Goal: Information Seeking & Learning: Check status

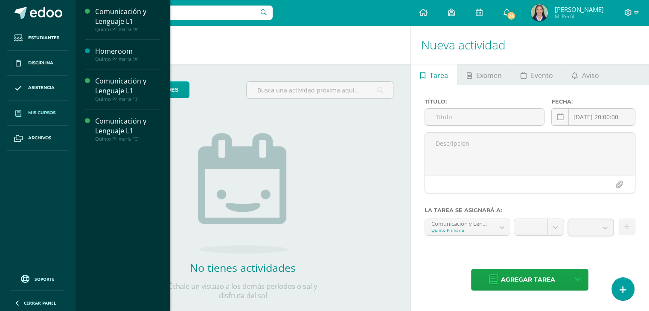
click at [39, 113] on span "Mis cursos" at bounding box center [41, 113] width 27 height 7
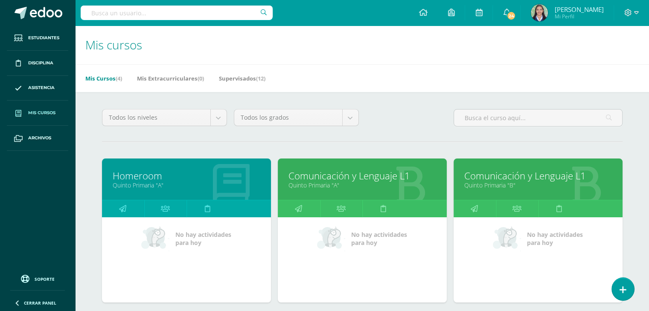
click at [358, 174] on link "Comunicación y Lenguaje L1" at bounding box center [362, 175] width 148 height 13
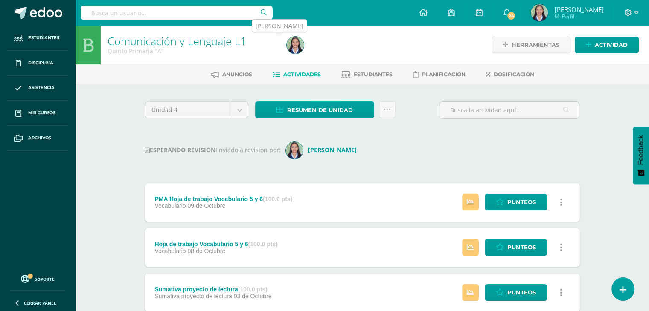
click at [297, 42] on img at bounding box center [295, 45] width 17 height 17
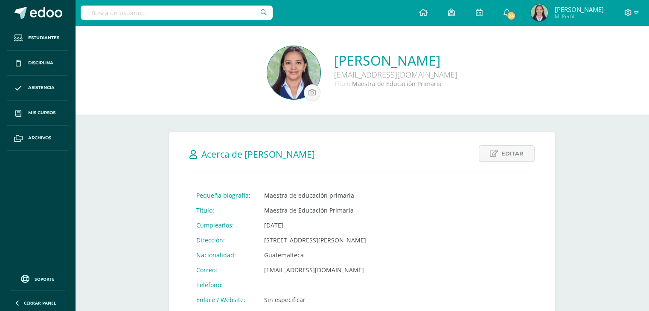
click at [267, 80] on img at bounding box center [293, 72] width 53 height 53
click at [267, 66] on img at bounding box center [293, 72] width 53 height 53
click at [635, 12] on icon at bounding box center [636, 13] width 5 height 8
click at [603, 60] on span "Cerrar sesión" at bounding box center [609, 58] width 38 height 8
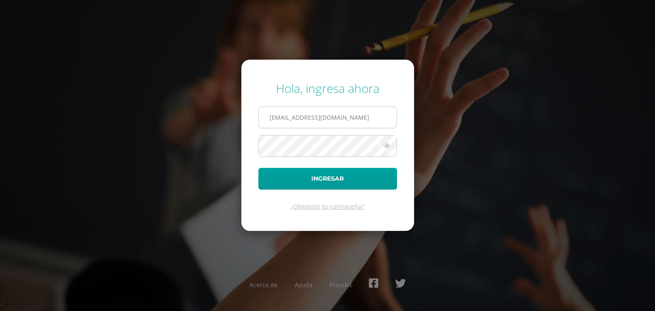
click at [374, 118] on input "[EMAIL_ADDRESS][DOMAIN_NAME]" at bounding box center [328, 117] width 138 height 21
type input "[EMAIL_ADDRESS][DOMAIN_NAME]"
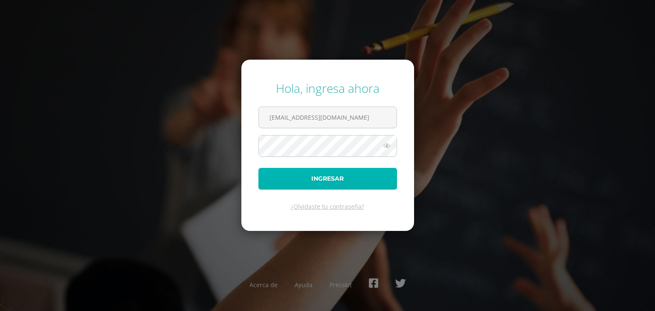
click at [328, 179] on button "Ingresar" at bounding box center [327, 179] width 139 height 22
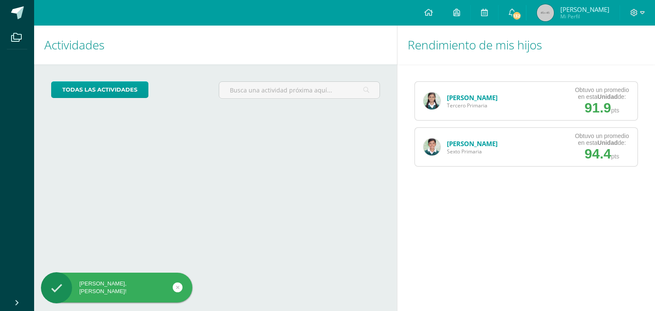
click at [469, 101] on link "[PERSON_NAME]" at bounding box center [472, 97] width 51 height 9
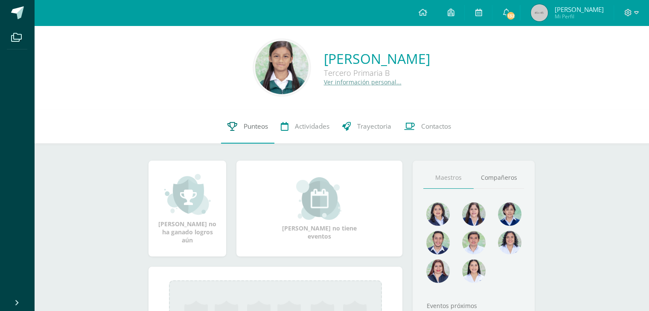
click at [252, 126] on span "Punteos" at bounding box center [256, 126] width 24 height 9
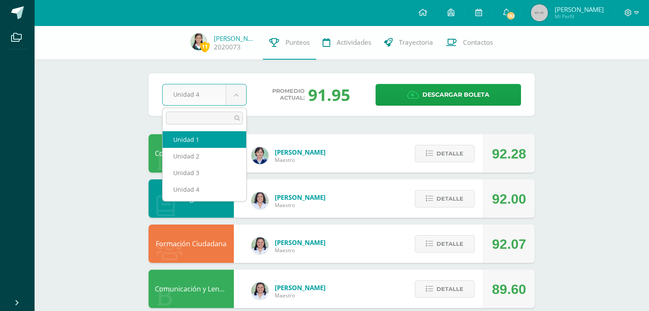
select select "Unidad 1"
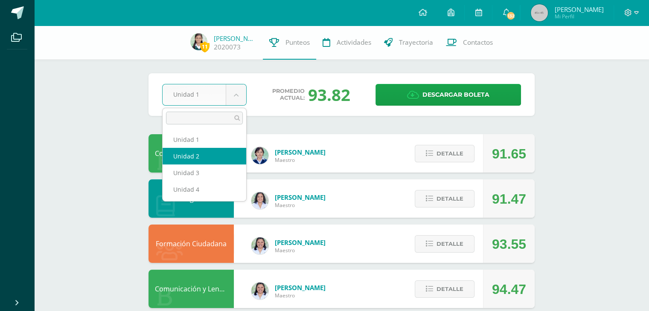
select select "Unidad 2"
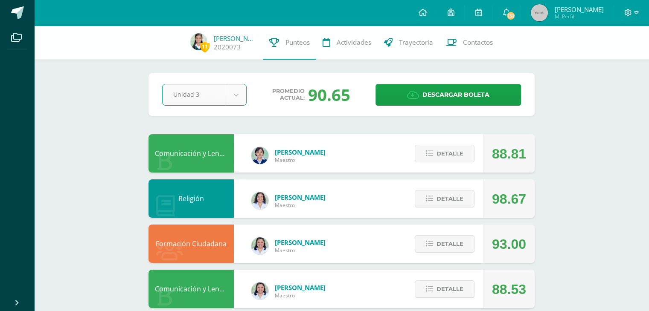
select select "Unidad 3"
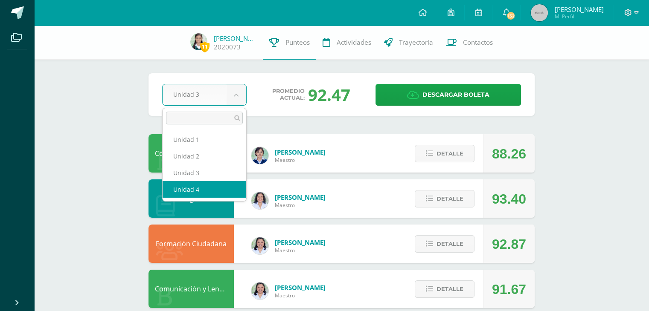
select select "Unidad 4"
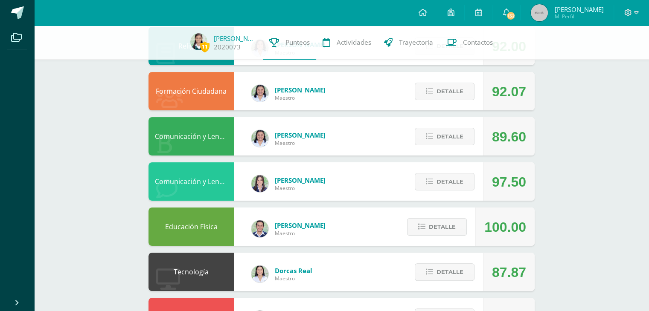
scroll to position [153, 0]
click at [203, 38] on img at bounding box center [198, 41] width 17 height 17
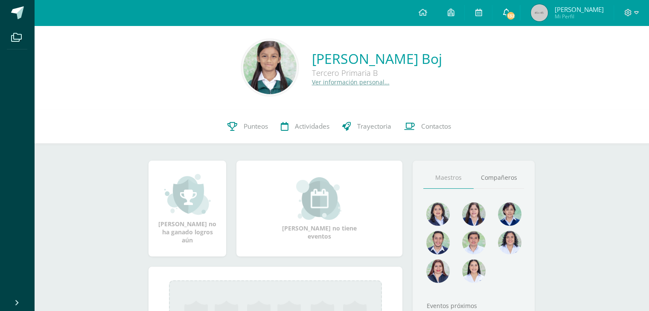
click at [508, 16] on span "132" at bounding box center [510, 15] width 9 height 9
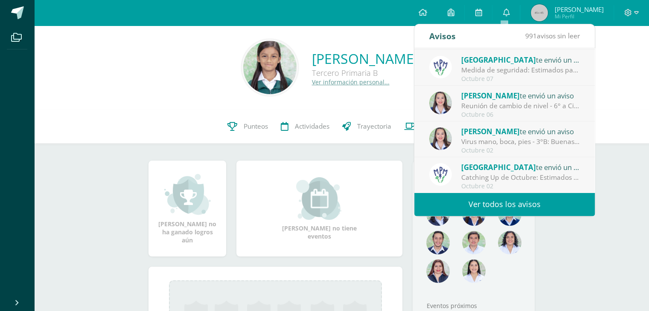
click at [502, 206] on link "Ver todos los avisos" at bounding box center [504, 204] width 180 height 23
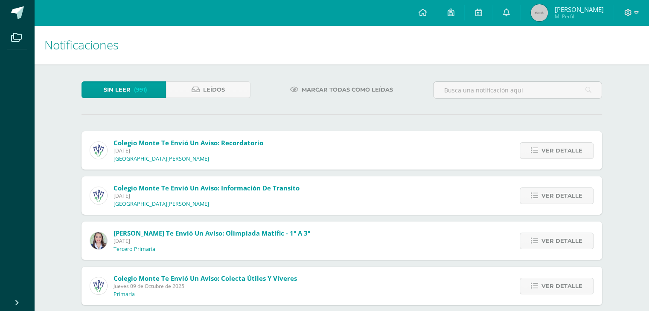
click at [418, 15] on icon at bounding box center [422, 13] width 9 height 8
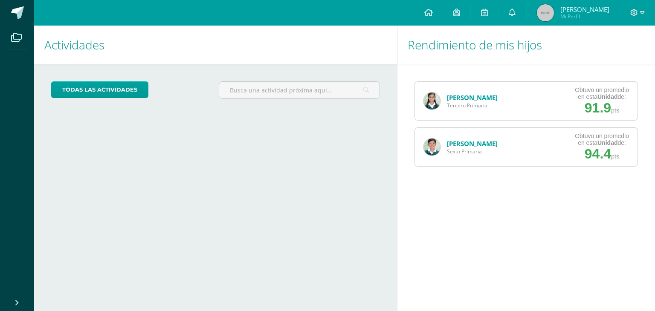
click at [467, 146] on link "[PERSON_NAME]" at bounding box center [472, 143] width 51 height 9
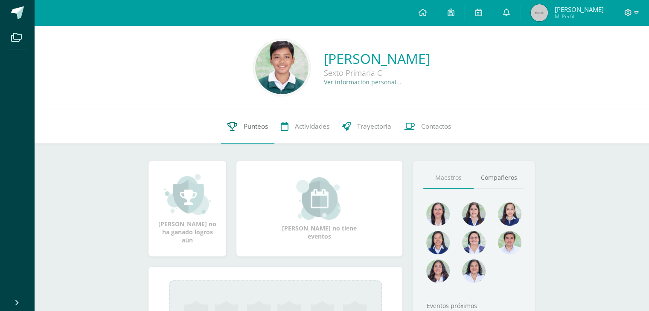
click at [238, 126] on link "Punteos" at bounding box center [247, 127] width 53 height 34
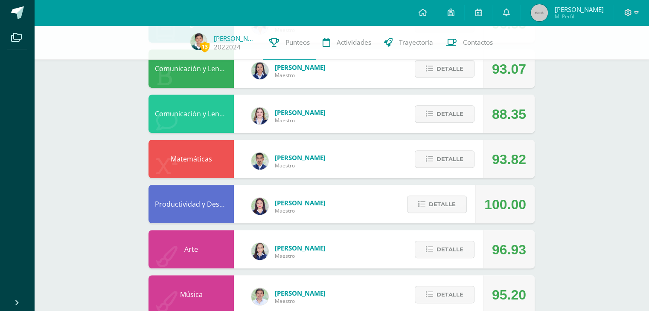
scroll to position [401, 0]
click at [449, 159] on span "Detalle" at bounding box center [449, 160] width 27 height 16
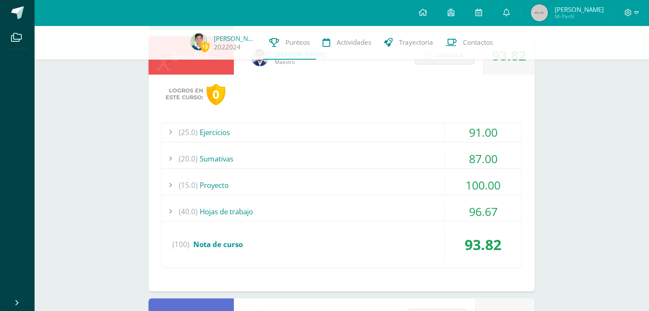
scroll to position [505, 0]
click at [171, 208] on div at bounding box center [170, 211] width 17 height 19
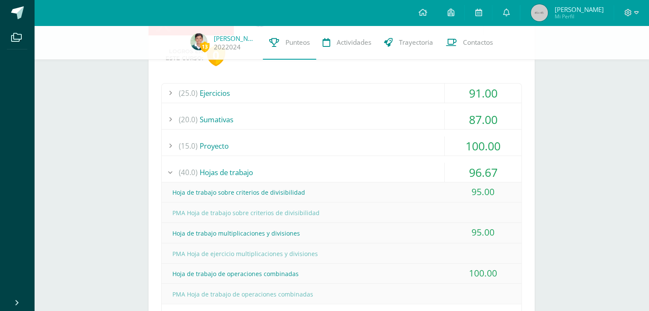
scroll to position [543, 0]
click at [171, 174] on div at bounding box center [170, 173] width 17 height 19
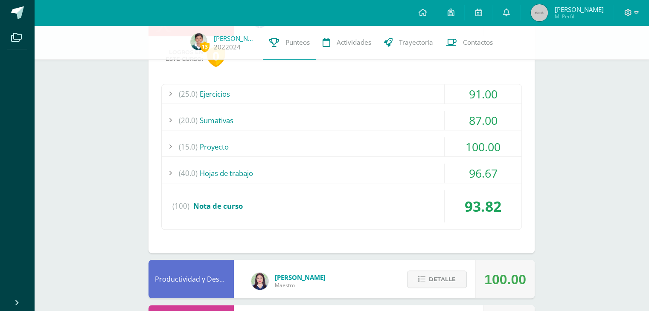
click at [169, 150] on div at bounding box center [170, 146] width 17 height 19
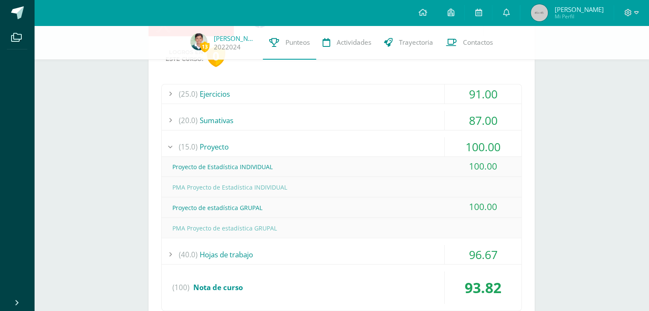
click at [170, 151] on div at bounding box center [170, 146] width 17 height 19
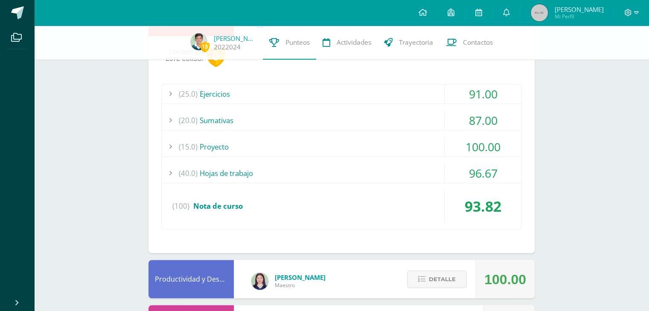
click at [171, 119] on div at bounding box center [170, 120] width 17 height 19
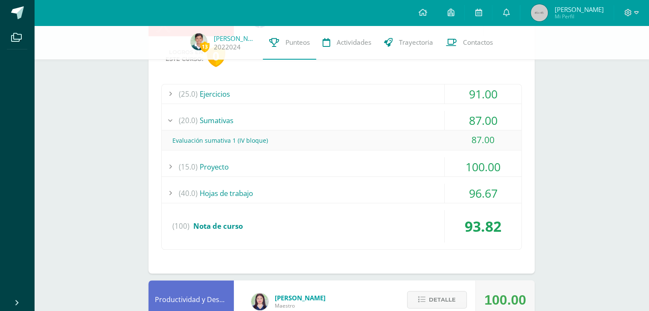
click at [171, 120] on div at bounding box center [170, 120] width 17 height 19
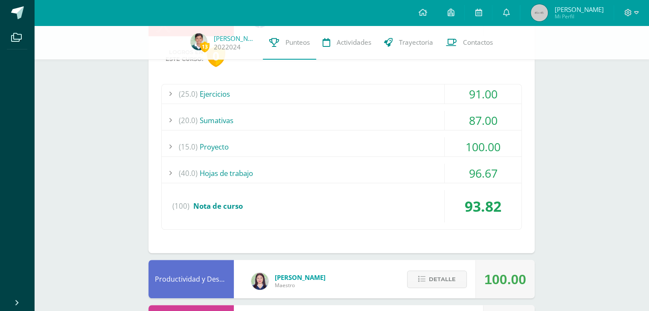
click at [170, 96] on div at bounding box center [170, 93] width 17 height 19
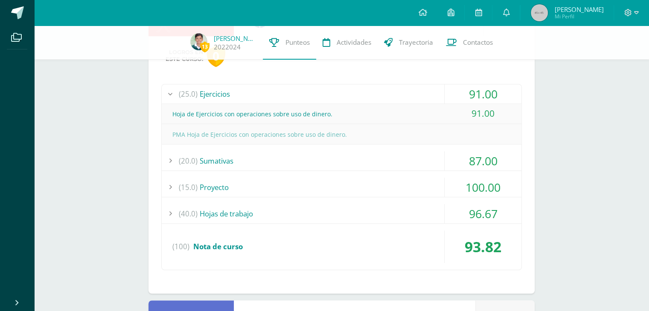
click at [170, 96] on div at bounding box center [170, 93] width 17 height 19
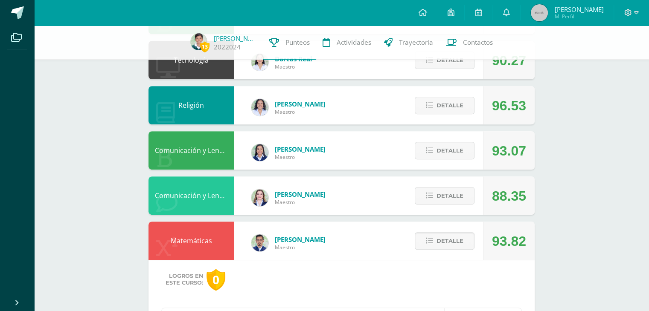
scroll to position [374, 0]
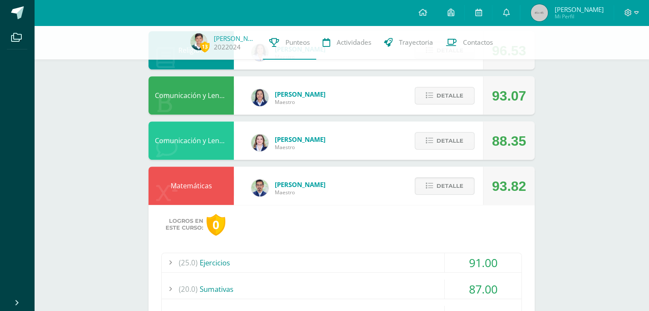
click at [162, 185] on icon at bounding box center [166, 193] width 21 height 21
click at [382, 198] on div "Matemáticas Jaime Coronado Maestro 93.82 Detalle Logros en este curso: 0 (25.0)…" at bounding box center [341, 294] width 386 height 255
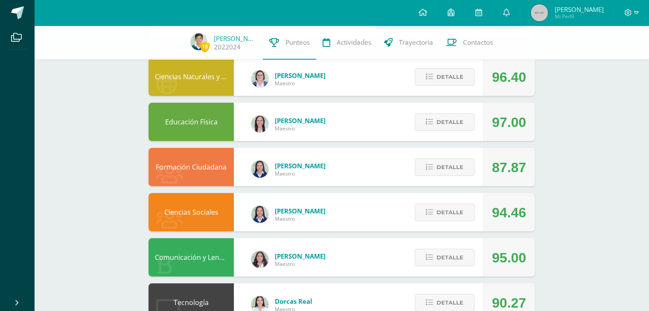
scroll to position [72, 0]
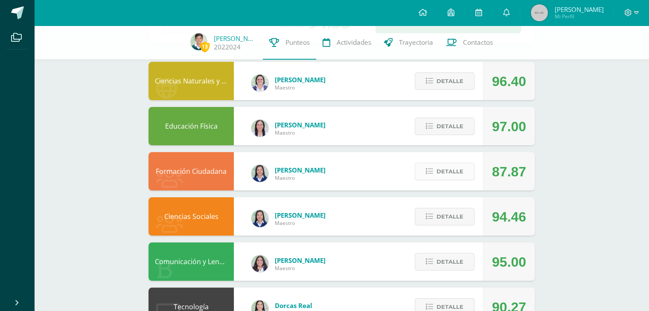
click at [452, 168] on span "Detalle" at bounding box center [449, 172] width 27 height 16
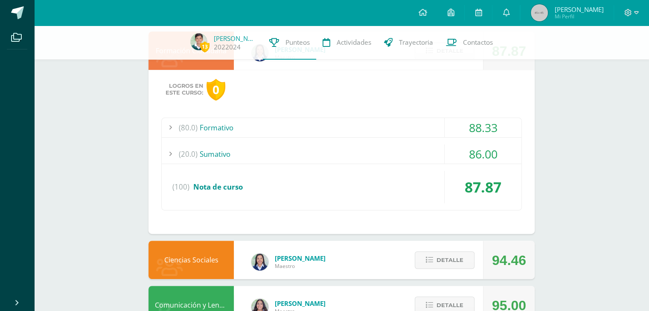
scroll to position [207, 0]
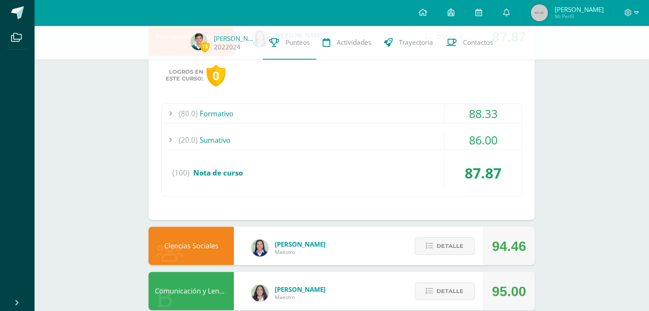
click at [171, 113] on div at bounding box center [170, 113] width 17 height 19
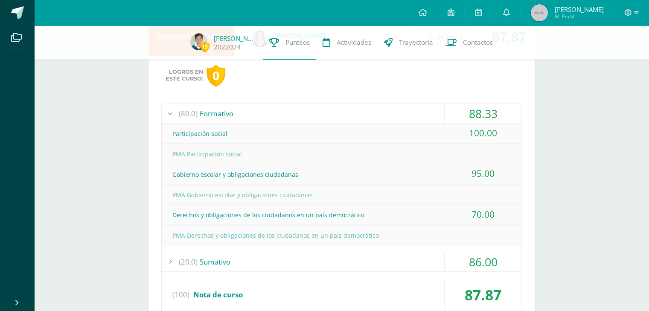
click at [169, 112] on div at bounding box center [170, 113] width 17 height 19
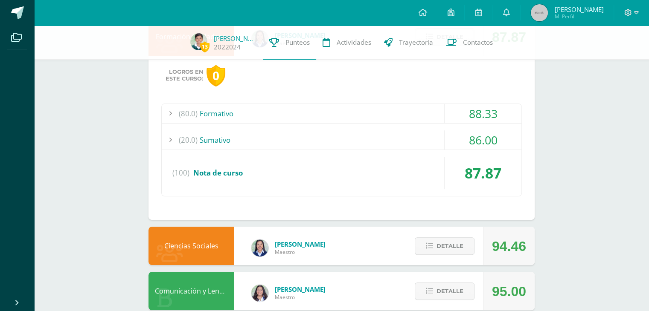
click at [170, 141] on div at bounding box center [170, 139] width 17 height 19
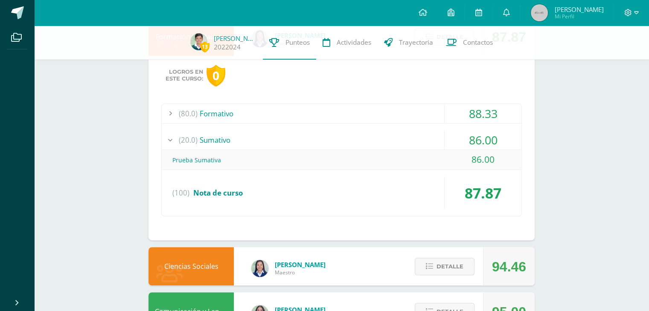
click at [170, 141] on div at bounding box center [170, 139] width 17 height 19
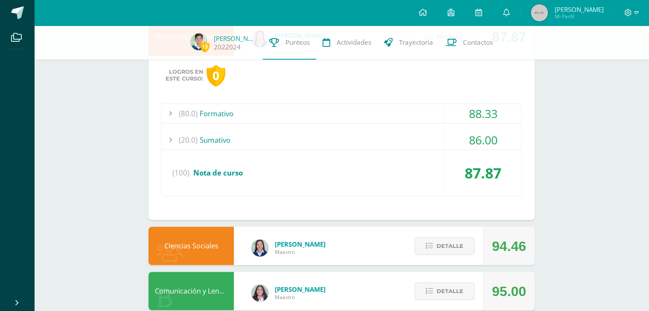
click at [170, 108] on div at bounding box center [170, 113] width 17 height 19
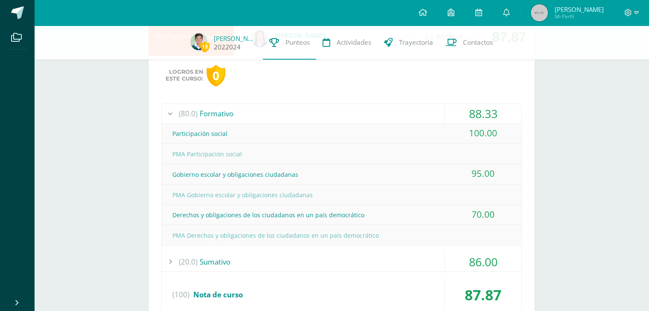
click at [201, 46] on span "13" at bounding box center [204, 46] width 9 height 11
click at [197, 43] on img at bounding box center [198, 41] width 17 height 17
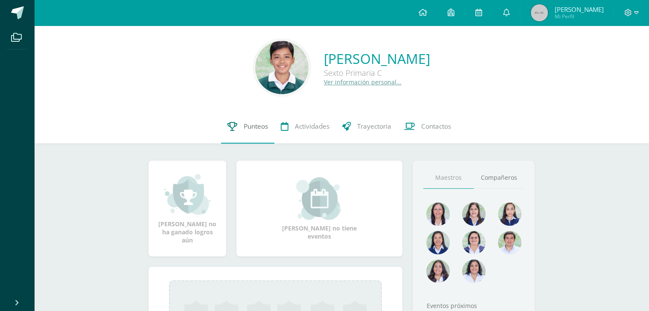
click at [247, 125] on span "Punteos" at bounding box center [256, 126] width 24 height 9
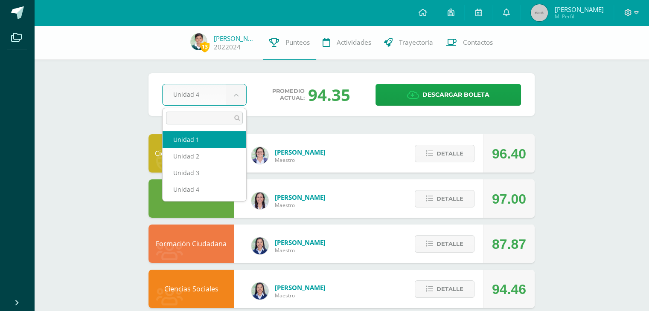
select select "Unidad 1"
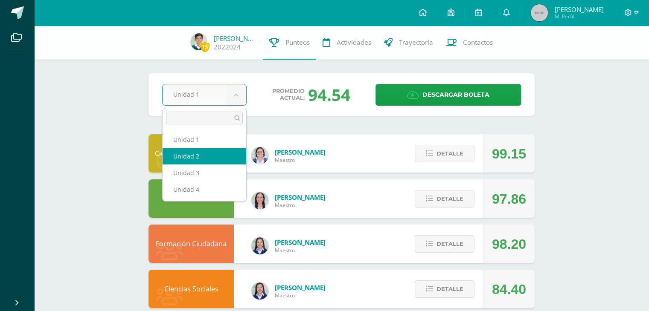
select select "Unidad 2"
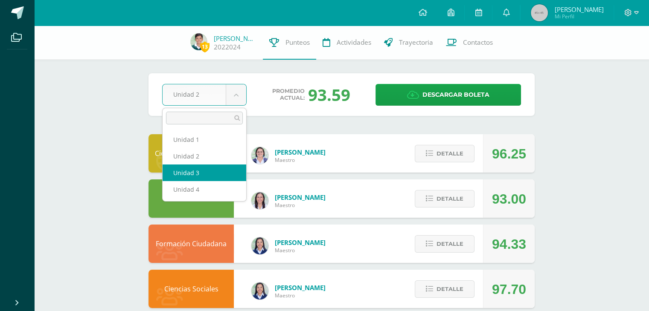
select select "Unidad 3"
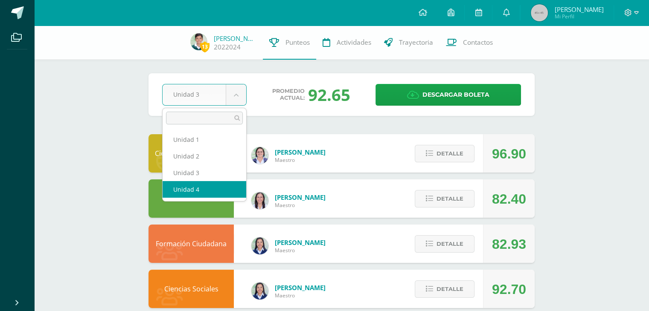
select select "Unidad 4"
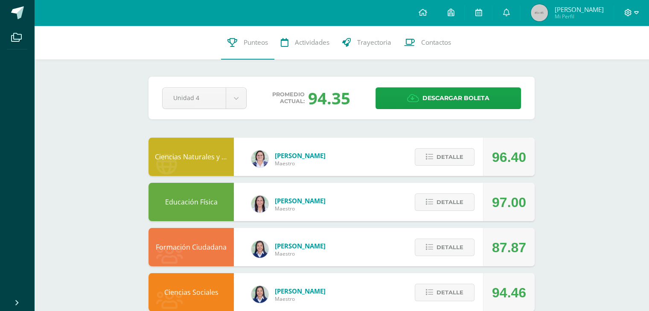
click at [635, 15] on icon at bounding box center [636, 13] width 5 height 8
click at [599, 59] on span "Cerrar sesión" at bounding box center [609, 58] width 38 height 8
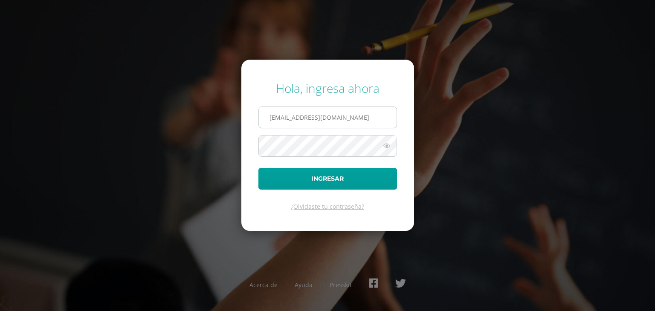
click at [368, 116] on input "[EMAIL_ADDRESS][DOMAIN_NAME]" at bounding box center [328, 117] width 138 height 21
type input "[EMAIL_ADDRESS][DOMAIN_NAME]"
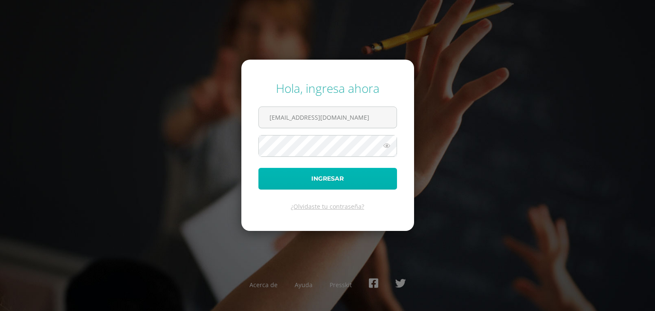
click at [333, 177] on button "Ingresar" at bounding box center [327, 179] width 139 height 22
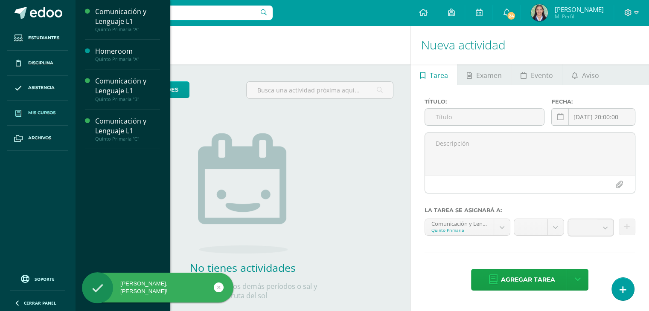
click at [46, 115] on span "Mis cursos" at bounding box center [41, 113] width 27 height 7
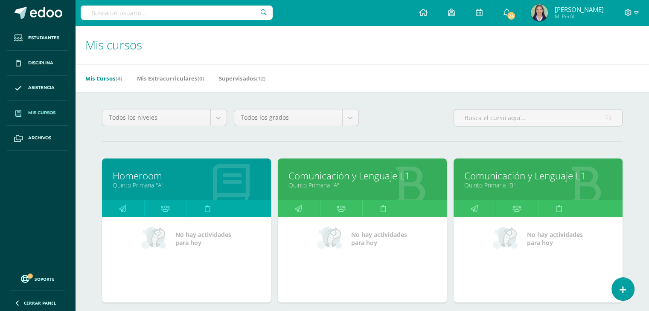
click at [306, 175] on link "Comunicación y Lenguaje L1" at bounding box center [362, 175] width 148 height 13
